Goal: Navigation & Orientation: Find specific page/section

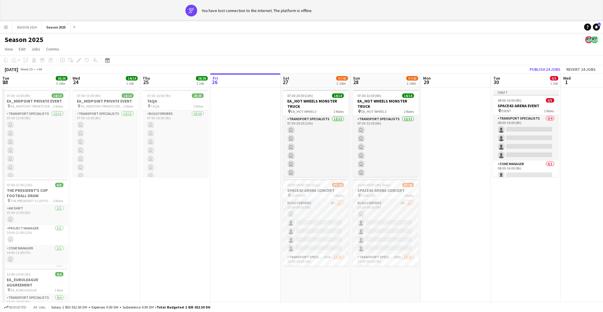
scroll to position [81, 0]
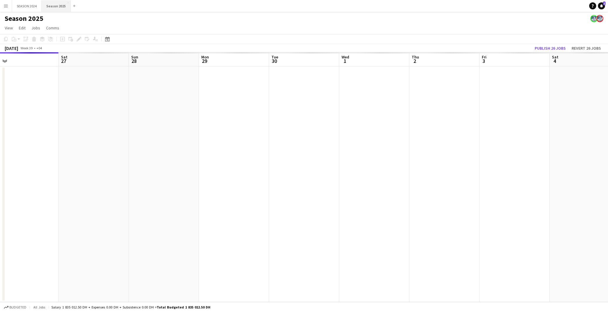
click at [46, 5] on button "Season 2025 Close" at bounding box center [56, 5] width 29 height 11
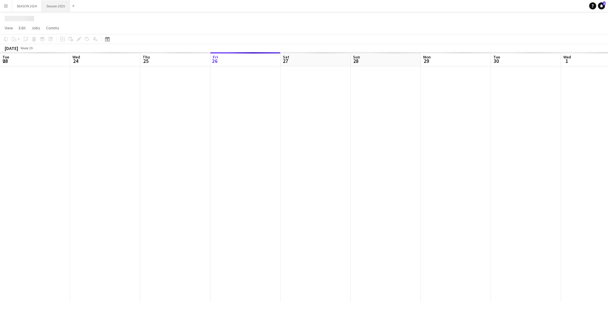
scroll to position [0, 140]
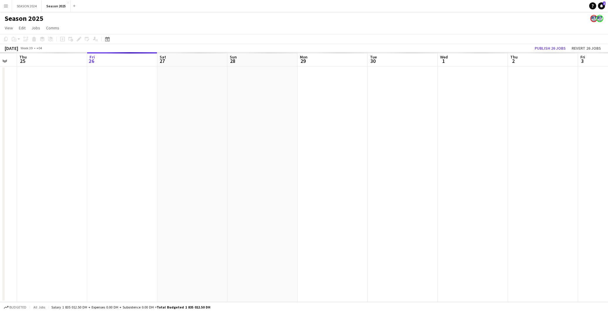
drag, startPoint x: 92, startPoint y: 184, endPoint x: 332, endPoint y: 202, distance: 241.0
click at [333, 201] on app-calendar-viewport "Tue 23 Wed 24 Thu 25 Fri 26 Sat 27 Sun 28 Mon 29 Tue 30 Wed 1 Thu 2 Fri 3 Sat 4…" at bounding box center [304, 176] width 608 height 249
drag, startPoint x: 92, startPoint y: 211, endPoint x: 429, endPoint y: 205, distance: 337.5
click at [428, 205] on app-calendar-viewport "Tue 16 Wed 17 Thu 18 Fri 19 Sat 20 Sun 21 Mon 22 Tue 23 Wed 24 Thu 25 Fri 26 Sa…" at bounding box center [304, 176] width 608 height 249
drag, startPoint x: 175, startPoint y: 209, endPoint x: 285, endPoint y: 213, distance: 110.1
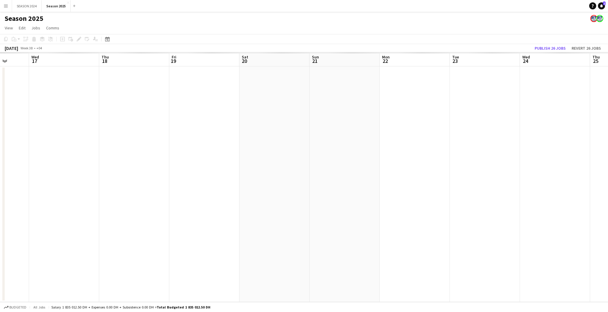
click at [285, 213] on app-calendar-viewport "Sun 14 Mon 15 Tue 16 Wed 17 Thu 18 Fri 19 Sat 20 Sun 21 Mon 22 Tue 23 Wed 24 Th…" at bounding box center [304, 176] width 608 height 249
drag, startPoint x: 227, startPoint y: 212, endPoint x: 371, endPoint y: 210, distance: 144.4
click at [371, 210] on app-calendar-viewport "Sat 13 Sun 14 Mon 15 Tue 16 Wed 17 Thu 18 Fri 19 Sat 20 Sun 21 Mon 22 Tue 23 We…" at bounding box center [304, 176] width 608 height 249
drag, startPoint x: 119, startPoint y: 204, endPoint x: 516, endPoint y: 195, distance: 396.5
click at [516, 195] on app-calendar-viewport "Fri 12 Sat 13 Sun 14 Mon 15 Tue 16 Wed 17 Thu 18 Fri 19 Sat 20 Sun 21 Mon 22 Tu…" at bounding box center [304, 176] width 608 height 249
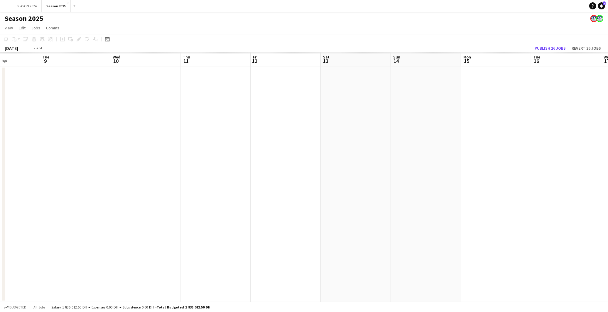
drag, startPoint x: 166, startPoint y: 198, endPoint x: 343, endPoint y: 195, distance: 176.4
click at [343, 195] on app-calendar-viewport "Sun 7 Mon 8 Tue 9 Wed 10 Thu 11 Fri 12 Sat 13 Sun 14 Mon 15 Tue 16 Wed 17 Thu 1…" at bounding box center [304, 176] width 608 height 249
drag, startPoint x: 138, startPoint y: 198, endPoint x: 318, endPoint y: 216, distance: 180.8
click at [318, 216] on app-calendar-viewport "Thu 4 Fri 5 Sat 6 Sun 7 Mon 8 Tue 9 Wed 10 Thu 11 Fri 12 Sat 13 Sun 14 Mon 15 T…" at bounding box center [304, 176] width 608 height 249
drag, startPoint x: 75, startPoint y: 216, endPoint x: 316, endPoint y: 220, distance: 241.3
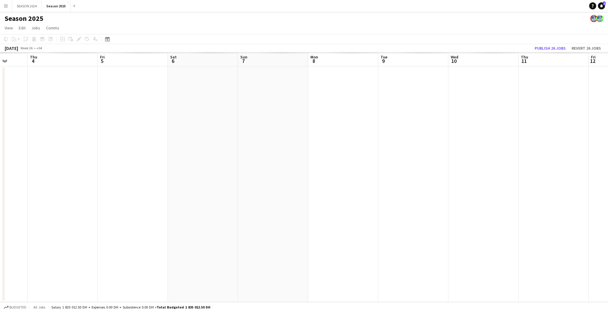
click at [316, 220] on app-calendar-viewport "Tue 2 Wed 3 Thu 4 Fri 5 Sat 6 Sun 7 Mon 8 Tue 9 Wed 10 Thu 11 Fri 12 Sat 13 Sun…" at bounding box center [304, 176] width 608 height 249
drag, startPoint x: 123, startPoint y: 218, endPoint x: 280, endPoint y: 214, distance: 157.1
click at [277, 214] on app-calendar-viewport "Fri 29 Sat 30 Sun 31 Mon 1 Tue 2 Wed 3 Thu 4 Fri 5 Sat 6 Sun 7 Mon 8 Tue 9 Wed …" at bounding box center [304, 176] width 608 height 249
drag, startPoint x: 474, startPoint y: 128, endPoint x: 204, endPoint y: 242, distance: 293.0
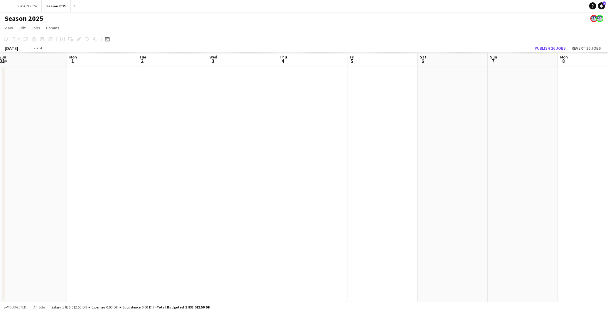
click at [204, 242] on app-calendar-viewport "Wed 27 Thu 28 Fri 29 Sat 30 Sun 31 Mon 1 Tue 2 Wed 3 Thu 4 Fri 5 Sat 6 Sun 7 Mo…" at bounding box center [304, 176] width 608 height 249
drag, startPoint x: 340, startPoint y: 197, endPoint x: 443, endPoint y: 186, distance: 102.8
click at [438, 186] on app-calendar-viewport "Sun 31 Mon 1 Tue 2 Wed 3 Thu 4 Fri 5 Sat 6 Sun 7 Mon 8 Tue 9 Wed 10 Thu 11 Fri …" at bounding box center [304, 176] width 608 height 249
click at [281, 204] on app-calendar-viewport "Sat 30 Sun 31 Mon 1 Tue 2 Wed 3 Thu 4 Fri 5 Sat 6 Sun 7 Mon 8 Tue 9 Wed 10 Thu …" at bounding box center [304, 176] width 608 height 249
drag, startPoint x: 563, startPoint y: 197, endPoint x: 309, endPoint y: 221, distance: 255.0
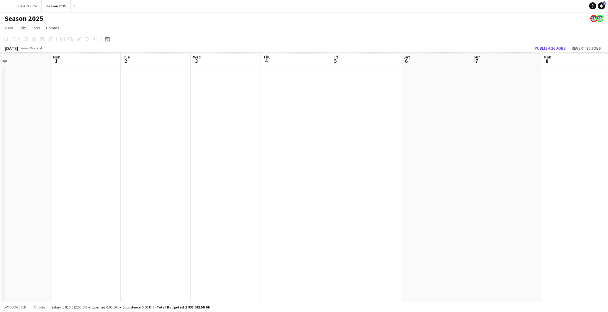
click at [251, 230] on app-calendar-viewport "Thu 28 Fri 29 Sat 30 Sun 31 Mon 1 Tue 2 Wed 3 Thu 4 Fri 5 Sat 6 Sun 7 Mon 8 Tue…" at bounding box center [304, 176] width 608 height 249
click at [201, 218] on app-calendar-viewport "Sun 31 Mon 1 Tue 2 Wed 3 Thu 4 Fri 5 Sat 6 Sun 7 Mon 8 Tue 9 Wed 10 Thu 11 Fri …" at bounding box center [304, 176] width 608 height 249
drag, startPoint x: 218, startPoint y: 141, endPoint x: 242, endPoint y: 141, distance: 24.7
click at [242, 141] on app-calendar-viewport "Thu 4 Fri 5 Sat 6 Sun 7 Mon 8 Tue 9 Wed 10 Thu 11 Fri 12 Sat 13 Sun 14 Mon 15 T…" at bounding box center [304, 176] width 608 height 249
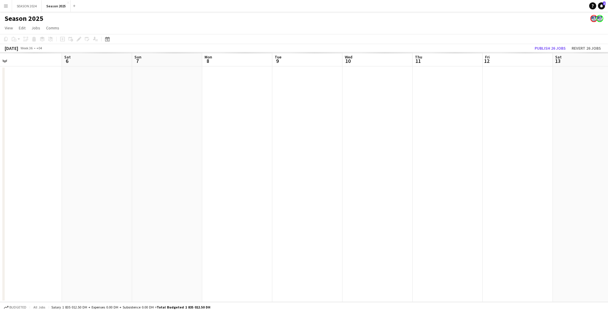
drag, startPoint x: 220, startPoint y: 143, endPoint x: 266, endPoint y: 147, distance: 45.4
click at [265, 147] on app-calendar-viewport "Wed 3 Thu 4 Fri 5 Sat 6 Sun 7 Mon 8 Tue 9 Wed 10 Thu 11 Fri 12 Sat 13 Sun 14 Mo…" at bounding box center [304, 176] width 608 height 249
drag, startPoint x: 243, startPoint y: 153, endPoint x: 251, endPoint y: 153, distance: 7.9
click at [251, 153] on app-calendar-viewport "Tue 2 Wed 3 Thu 4 Fri 5 Sat 6 Sun 7 Mon 8 Tue 9 Wed 10 Thu 11 Fri 12 Sat 13 Sun…" at bounding box center [304, 176] width 608 height 249
drag, startPoint x: 170, startPoint y: 131, endPoint x: 297, endPoint y: 134, distance: 126.2
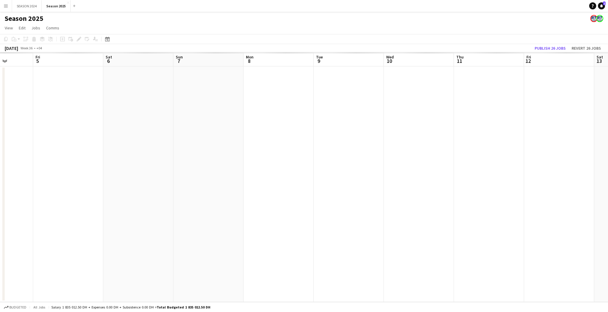
click at [297, 134] on app-calendar-viewport "Tue 2 Wed 3 Thu 4 Fri 5 Sat 6 Sun 7 Mon 8 Tue 9 Wed 10 Thu 11 Fri 12 Sat 13 Sun…" at bounding box center [304, 176] width 608 height 249
drag, startPoint x: 147, startPoint y: 149, endPoint x: 256, endPoint y: 157, distance: 109.2
click at [253, 156] on app-calendar-viewport "Mon 1 Tue 2 Wed 3 Thu 4 Fri 5 Sat 6 Sun 7 Mon 8 Tue 9 Wed 10 Thu 11 Fri 12 Sat …" at bounding box center [304, 176] width 608 height 249
drag, startPoint x: 79, startPoint y: 168, endPoint x: 256, endPoint y: 170, distance: 176.7
click at [225, 172] on app-calendar-viewport "Sat 30 Sun 31 Mon 1 Tue 2 Wed 3 Thu 4 Fri 5 Sat 6 Sun 7 Mon 8 Tue 9 Wed 10 Thu …" at bounding box center [304, 176] width 608 height 249
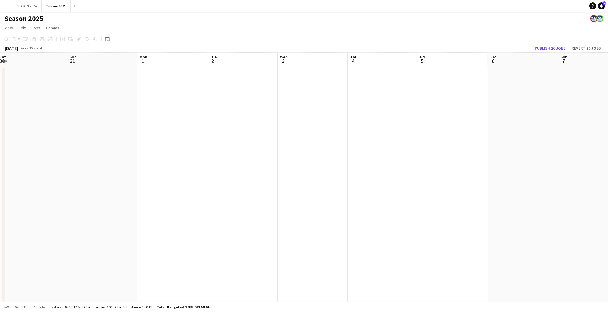
drag, startPoint x: 33, startPoint y: 181, endPoint x: 10, endPoint y: 182, distance: 23.2
click at [0, 182] on html "Menu Boards Boards Boards All jobs Status Workforce Workforce My Workforce Recr…" at bounding box center [304, 156] width 608 height 312
drag, startPoint x: 330, startPoint y: 185, endPoint x: 173, endPoint y: 194, distance: 156.9
click at [163, 195] on app-calendar-viewport "Mon 1 Tue 2 Wed 3 Thu 4 Fri 5 Sat 6 Sun 7 Mon 8 Tue 9 Wed 10 Thu 11 Fri 12 Sat …" at bounding box center [304, 176] width 608 height 249
click at [198, 190] on app-calendar-viewport "Wed 3 Thu 4 Fri 5 Sat 6 Sun 7 Mon 8 Tue 9 Wed 10 Thu 11 Fri 12 Sat 13 Sun 14 Mo…" at bounding box center [304, 176] width 608 height 249
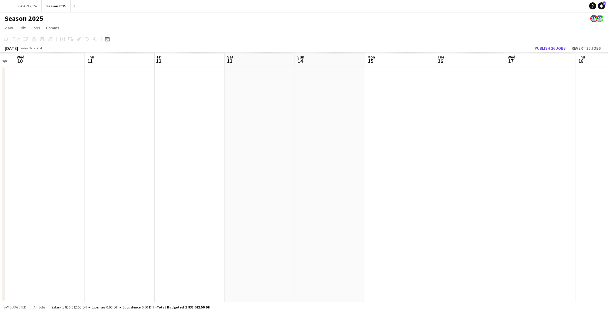
drag, startPoint x: 306, startPoint y: 176, endPoint x: 225, endPoint y: 181, distance: 81.4
click at [225, 181] on app-calendar-viewport "Sat 6 Sun 7 Mon 8 Tue 9 Wed 10 Thu 11 Fri 12 Sat 13 Sun 14 Mon 15 Tue 16 Wed 17…" at bounding box center [304, 176] width 608 height 249
drag, startPoint x: 302, startPoint y: 175, endPoint x: 271, endPoint y: 172, distance: 31.0
click at [271, 171] on app-calendar-viewport "Sun 7 Mon 8 Tue 9 Wed 10 Thu 11 Fri 12 Sat 13 Sun 14 Mon 15 Tue 16 Wed 17 Thu 1…" at bounding box center [304, 176] width 608 height 249
drag, startPoint x: 342, startPoint y: 167, endPoint x: 304, endPoint y: 168, distance: 38.7
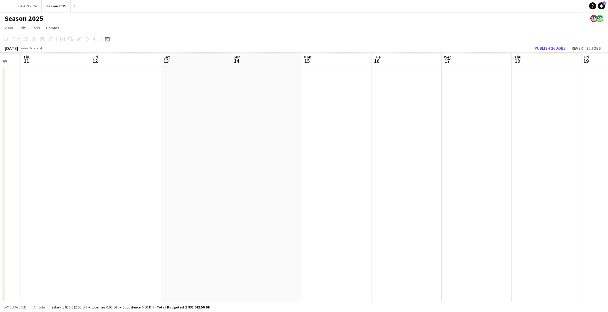
click at [304, 168] on app-calendar-viewport "Sun 7 Mon 8 Tue 9 Wed 10 Thu 11 Fri 12 Sat 13 Sun 14 Mon 15 Tue 16 Wed 17 Thu 1…" at bounding box center [304, 176] width 608 height 249
drag, startPoint x: 363, startPoint y: 166, endPoint x: 330, endPoint y: 178, distance: 34.3
click at [337, 176] on app-calendar-viewport "Mon 8 Tue 9 Wed 10 Thu 11 Fri 12 Sat 13 Sun 14 Mon 15 Tue 16 Wed 17 Thu 18 Fri …" at bounding box center [304, 176] width 608 height 249
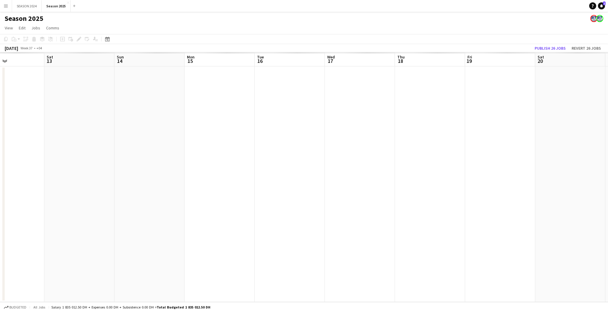
drag, startPoint x: 377, startPoint y: 175, endPoint x: 318, endPoint y: 183, distance: 59.8
click at [305, 183] on app-calendar-viewport "Tue 9 Wed 10 Thu 11 Fri 12 Sat 13 Sun 14 Mon 15 Tue 16 Wed 17 Thu 18 Fri 19 Sat…" at bounding box center [304, 176] width 608 height 249
drag, startPoint x: 382, startPoint y: 178, endPoint x: 98, endPoint y: 236, distance: 289.7
click at [297, 200] on app-calendar-viewport "Wed 10 Thu 11 Fri 12 Sat 13 Sun 14 Mon 15 Tue 16 Wed 17 Thu 18 Fri 19 Sat 20 Su…" at bounding box center [304, 176] width 608 height 249
click at [346, 207] on app-calendar-viewport "Fri 12 Sat 13 Sun 14 Mon 15 Tue 16 Wed 17 Thu 18 Fri 19 Sat 20 Sun 21 Mon 22 Tu…" at bounding box center [304, 176] width 608 height 249
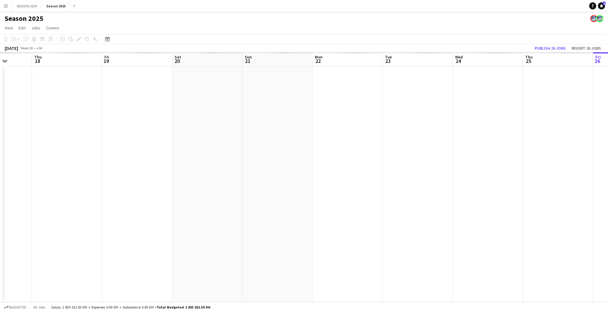
click at [340, 185] on app-calendar-viewport "Sun 14 Mon 15 Tue 16 Wed 17 Thu 18 Fri 19 Sat 20 Sun 21 Mon 22 Tue 23 Wed 24 Th…" at bounding box center [304, 176] width 608 height 249
drag, startPoint x: 429, startPoint y: 178, endPoint x: 254, endPoint y: 191, distance: 175.7
click at [254, 191] on app-calendar-viewport "Sun 14 Mon 15 Tue 16 Wed 17 Thu 18 Fri 19 Sat 20 Sun 21 Mon 22 Tue 23 Wed 24 Th…" at bounding box center [304, 176] width 608 height 249
drag, startPoint x: 428, startPoint y: 178, endPoint x: 248, endPoint y: 190, distance: 180.0
click at [308, 192] on app-calendar-viewport "Thu 18 Fri 19 Sat 20 Sun 21 Mon 22 Tue 23 Wed 24 Thu 25 Fri 26 Sat 27 Sun 28 Mo…" at bounding box center [304, 176] width 608 height 249
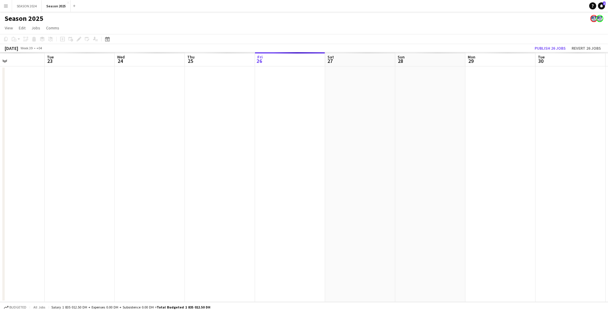
click at [353, 195] on app-calendar-viewport "Fri 19 Sat 20 Sun 21 Mon 22 Tue 23 Wed 24 Thu 25 Fri 26 Sat 27 Sun 28 Mon 29 Tu…" at bounding box center [304, 176] width 608 height 249
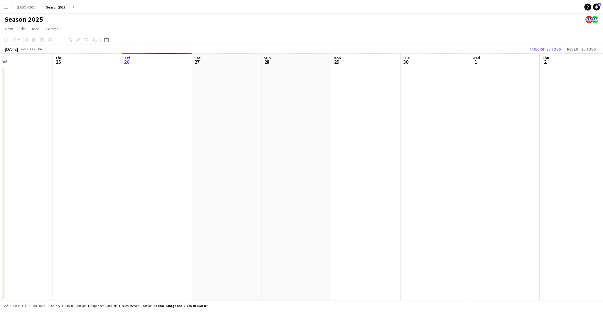
scroll to position [0, 227]
